Goal: Task Accomplishment & Management: Manage account settings

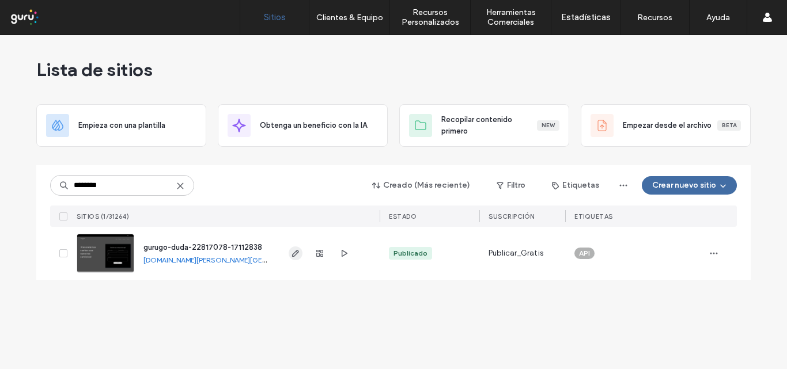
type input "********"
click at [296, 255] on use "button" at bounding box center [295, 253] width 7 height 7
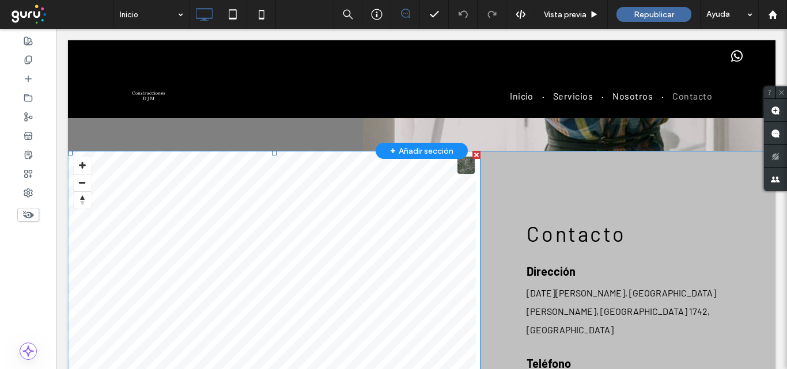
scroll to position [1570, 0]
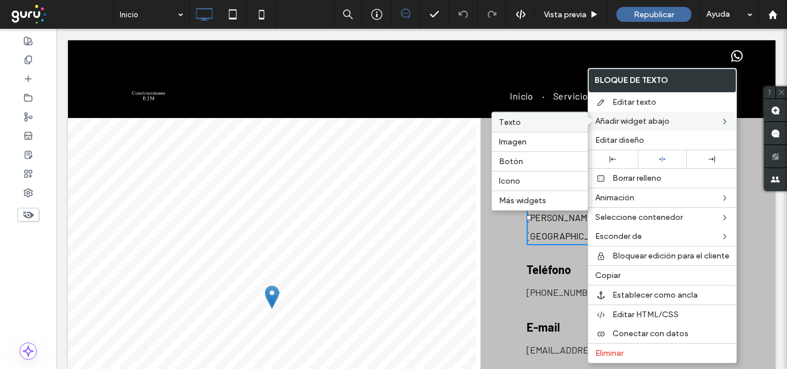
click at [563, 126] on label "Texto" at bounding box center [540, 123] width 82 height 10
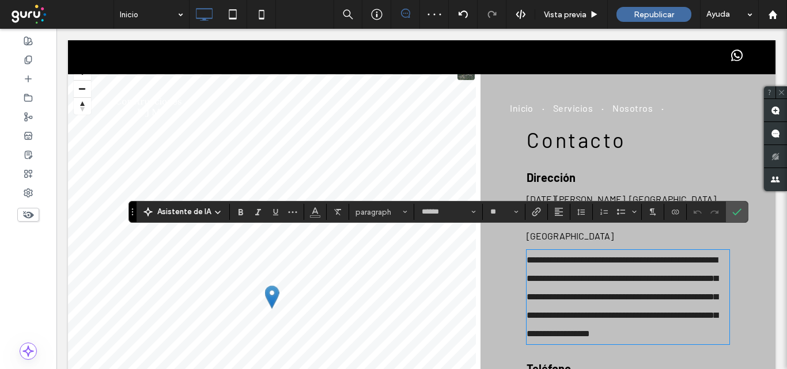
scroll to position [0, 0]
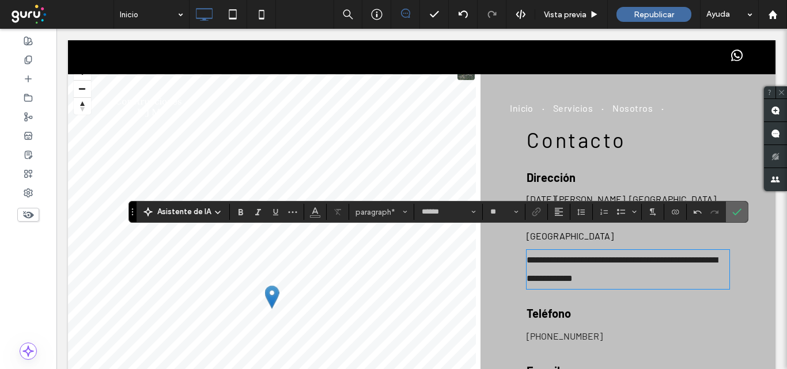
drag, startPoint x: 738, startPoint y: 214, endPoint x: 683, endPoint y: 186, distance: 62.4
click at [738, 214] on icon "Confirmar" at bounding box center [736, 211] width 9 height 9
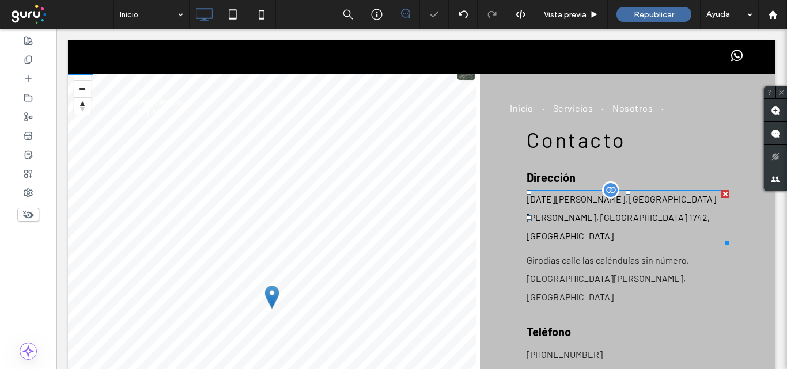
click at [722, 193] on div at bounding box center [726, 194] width 8 height 8
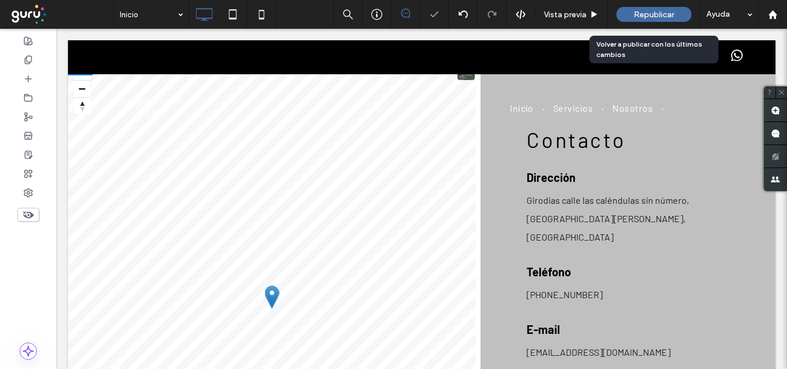
drag, startPoint x: 644, startPoint y: 14, endPoint x: 611, endPoint y: 20, distance: 33.9
click at [644, 14] on span "Republicar" at bounding box center [654, 15] width 40 height 10
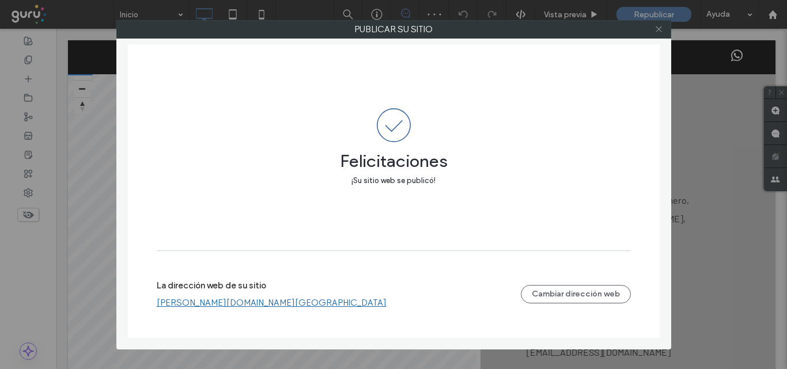
click at [658, 28] on use at bounding box center [659, 30] width 6 height 6
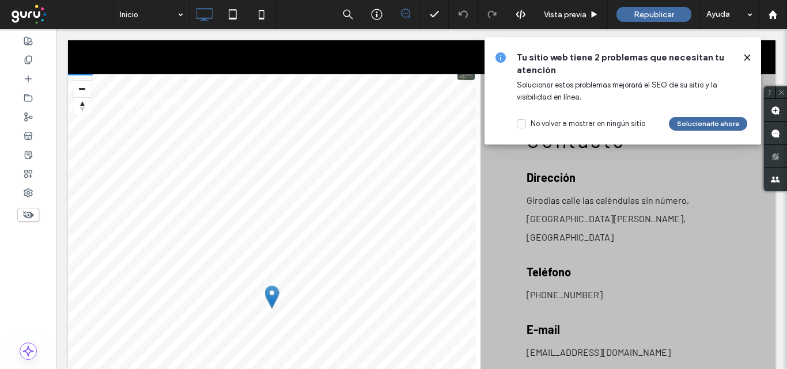
drag, startPoint x: 749, startPoint y: 58, endPoint x: 664, endPoint y: 97, distance: 93.6
click at [749, 58] on icon at bounding box center [747, 57] width 9 height 9
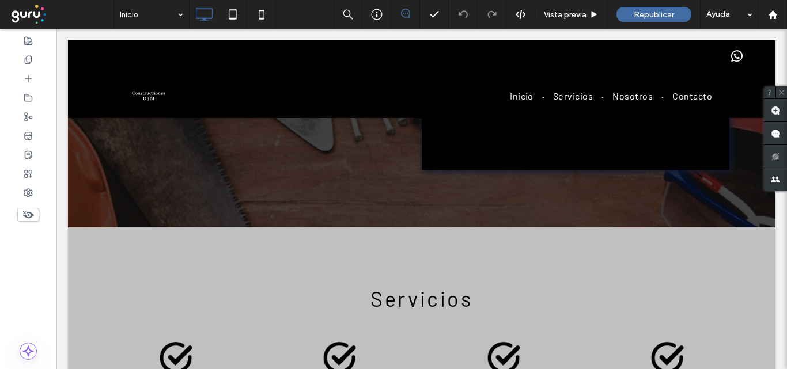
scroll to position [360, 0]
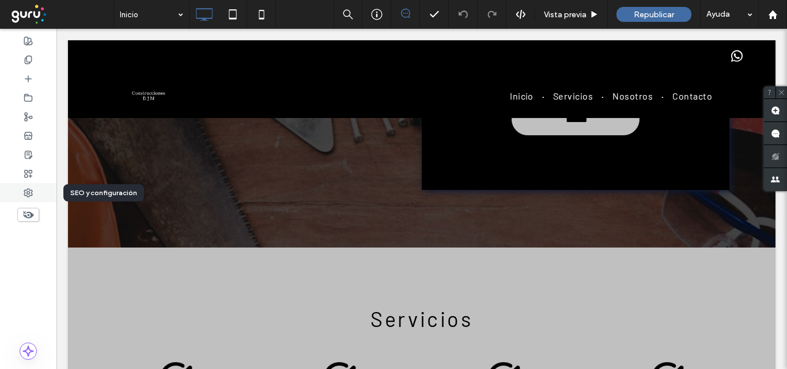
click at [25, 192] on use at bounding box center [28, 193] width 8 height 8
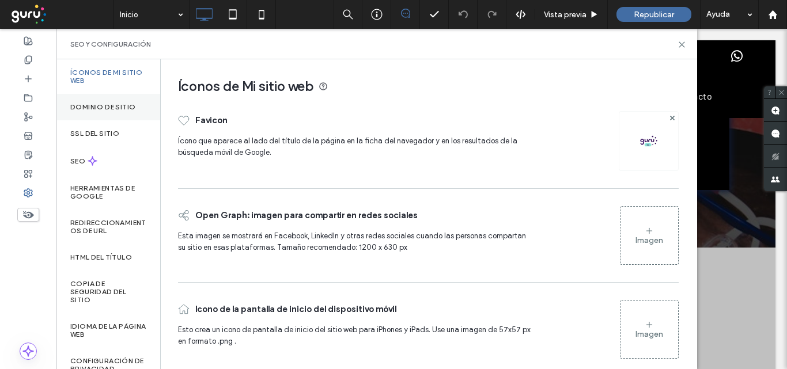
click at [109, 108] on label "Dominio de sitio" at bounding box center [102, 107] width 65 height 8
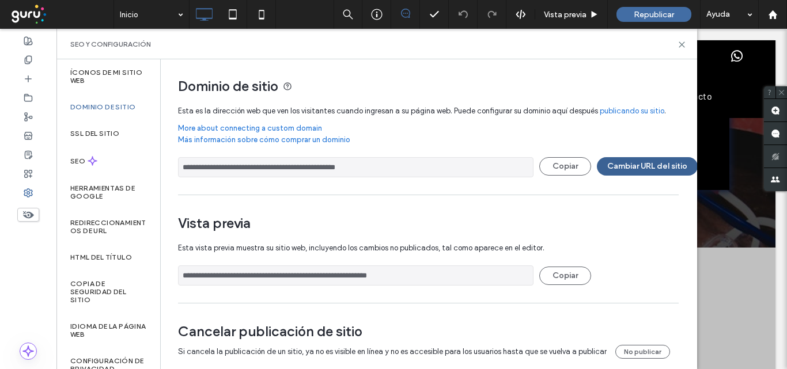
click at [624, 167] on button "Cambiar URL del sitio" at bounding box center [647, 166] width 101 height 18
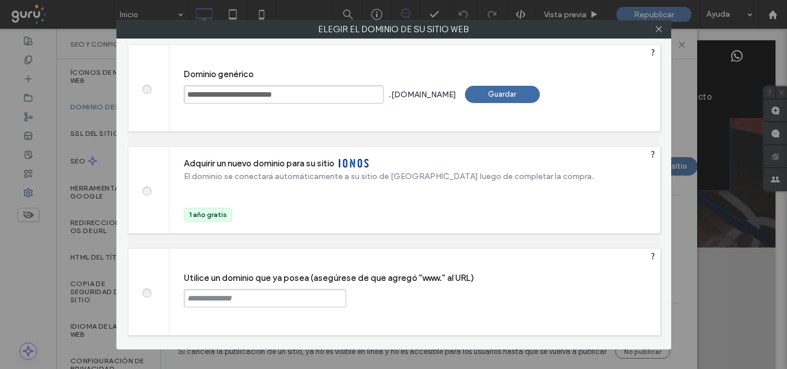
click at [286, 296] on input "text" at bounding box center [265, 298] width 163 height 18
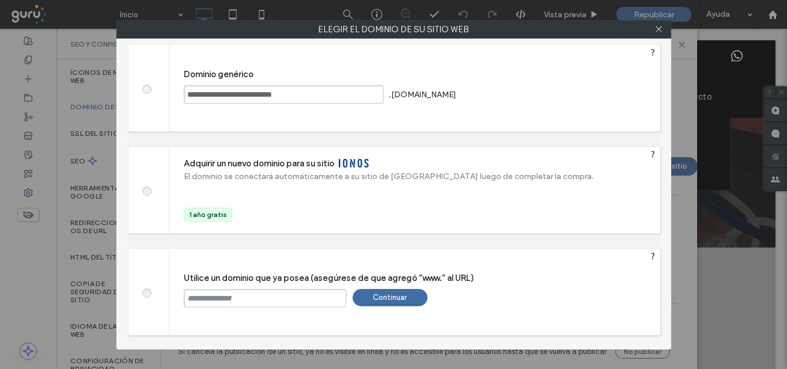
paste input "**********"
type input "**********"
click at [392, 300] on div "Continuar" at bounding box center [390, 297] width 75 height 17
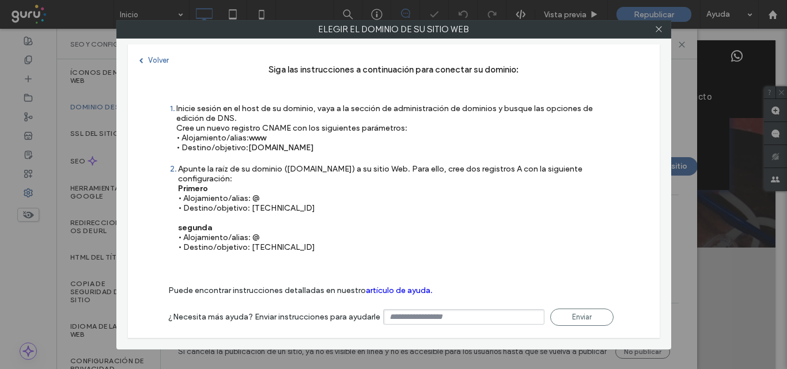
type input "**********"
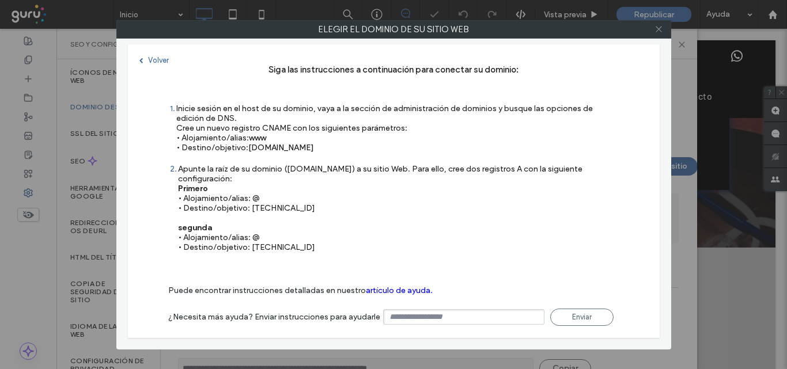
click at [659, 32] on icon at bounding box center [659, 29] width 9 height 9
